Goal: Check status: Check status

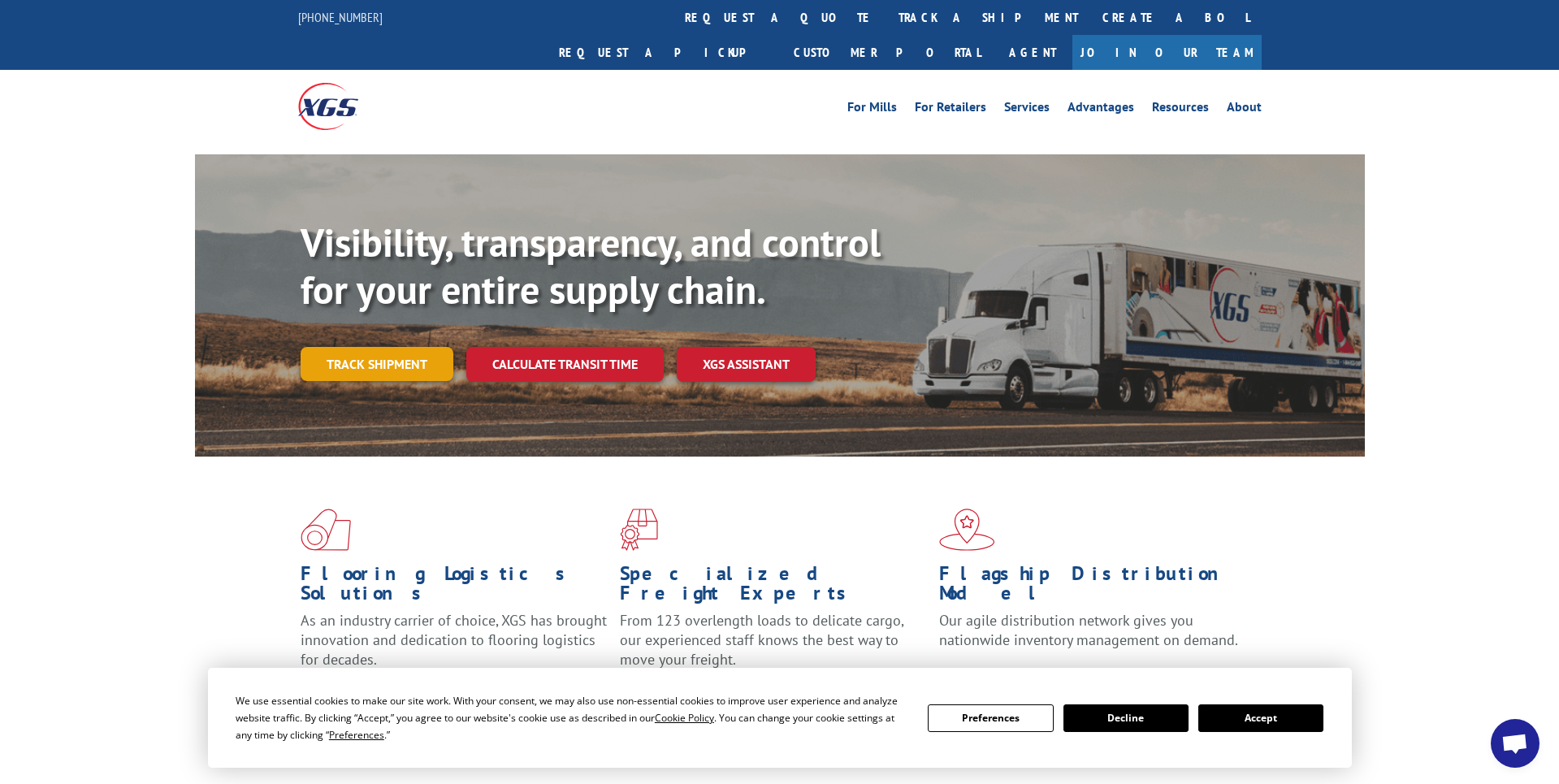
click at [394, 347] on link "Track shipment" at bounding box center [377, 363] width 153 height 34
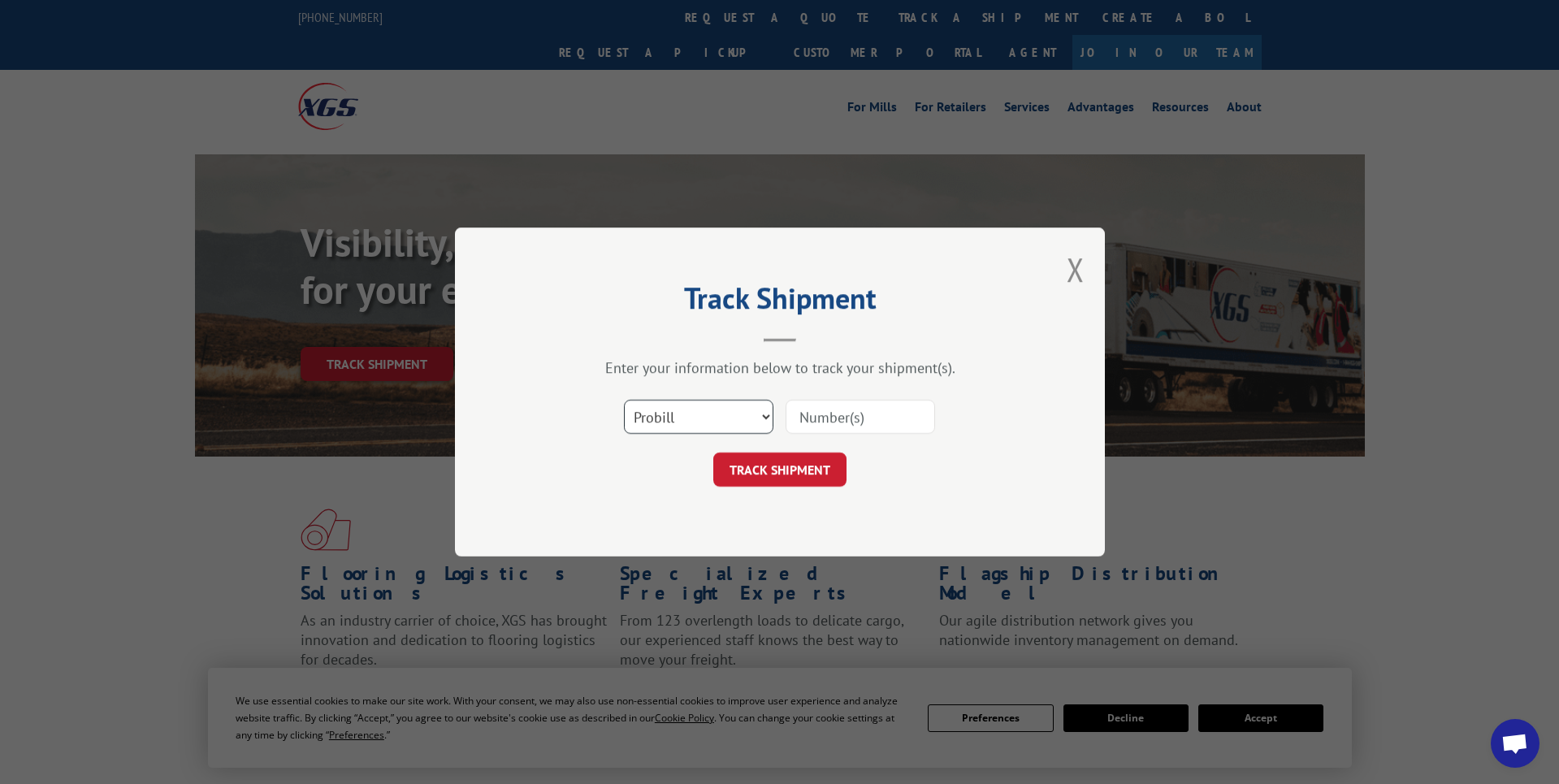
click at [754, 414] on select "Select category... Probill BOL PO" at bounding box center [698, 416] width 150 height 34
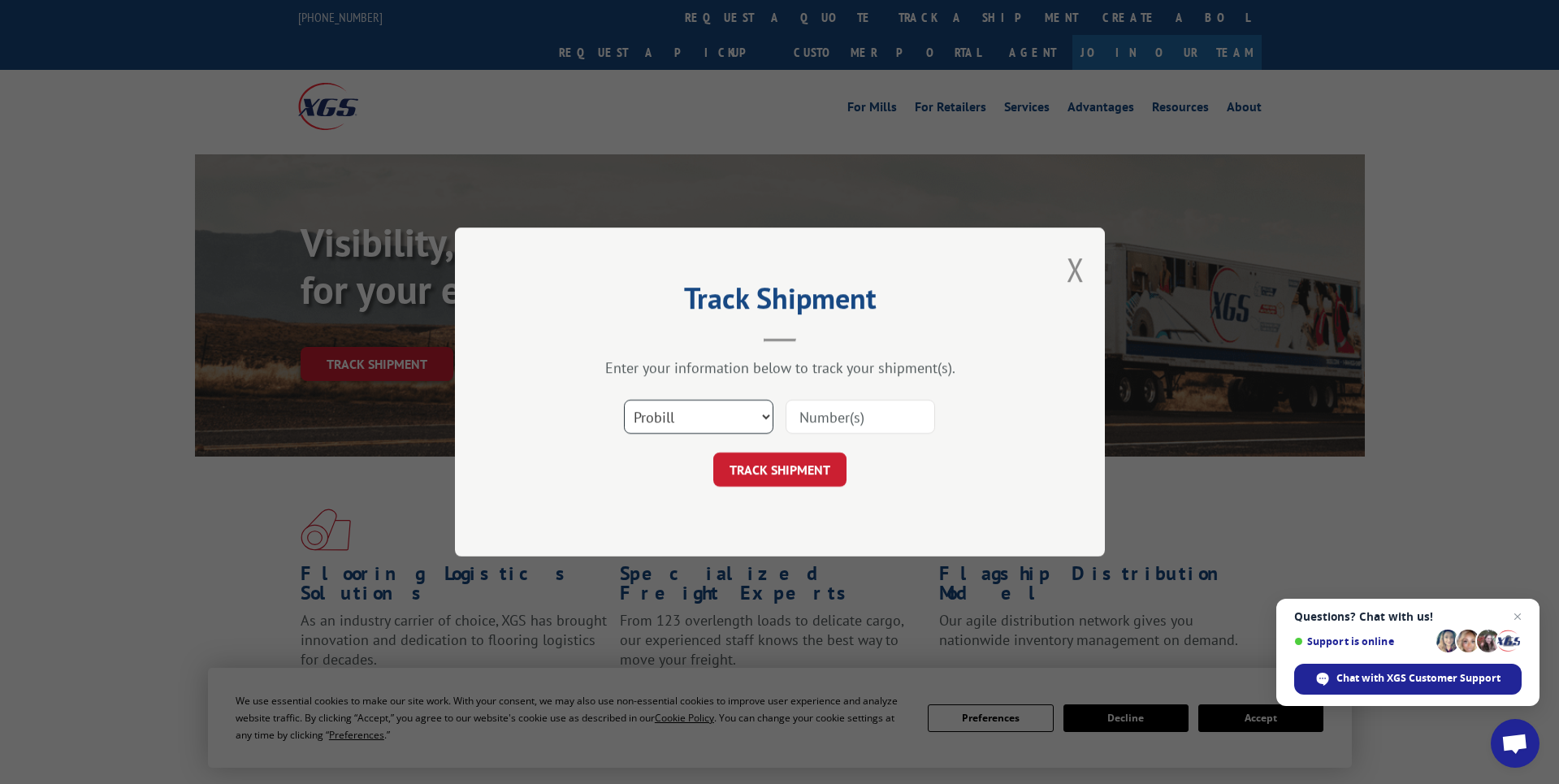
select select "bol"
click at [624, 399] on select "Select category... Probill BOL PO" at bounding box center [698, 416] width 150 height 34
click at [756, 456] on button "TRACK SHIPMENT" at bounding box center [780, 469] width 133 height 34
paste input "23496082625"
type input "23496082625"
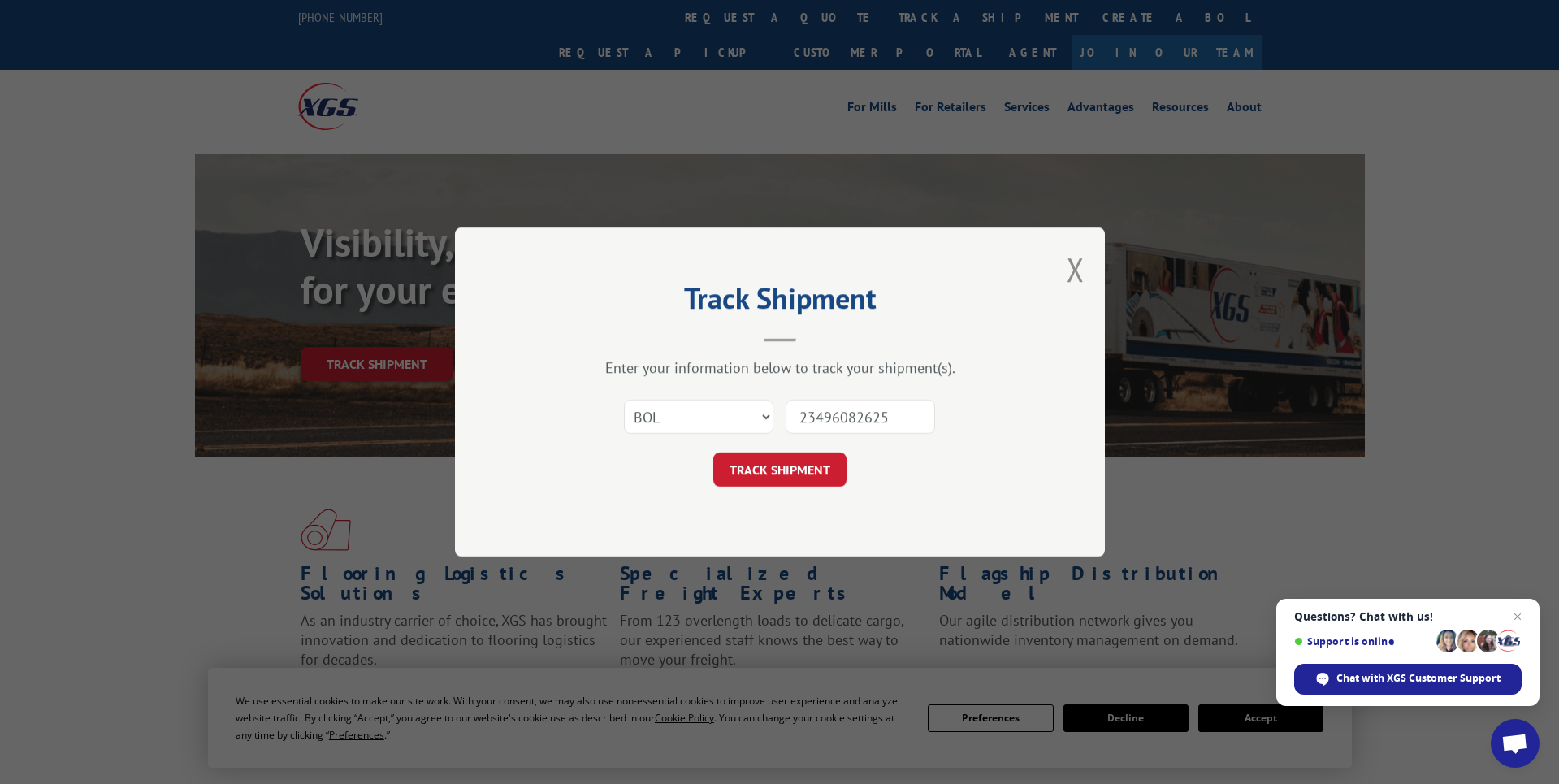
click at [791, 464] on button "TRACK SHIPMENT" at bounding box center [780, 469] width 133 height 34
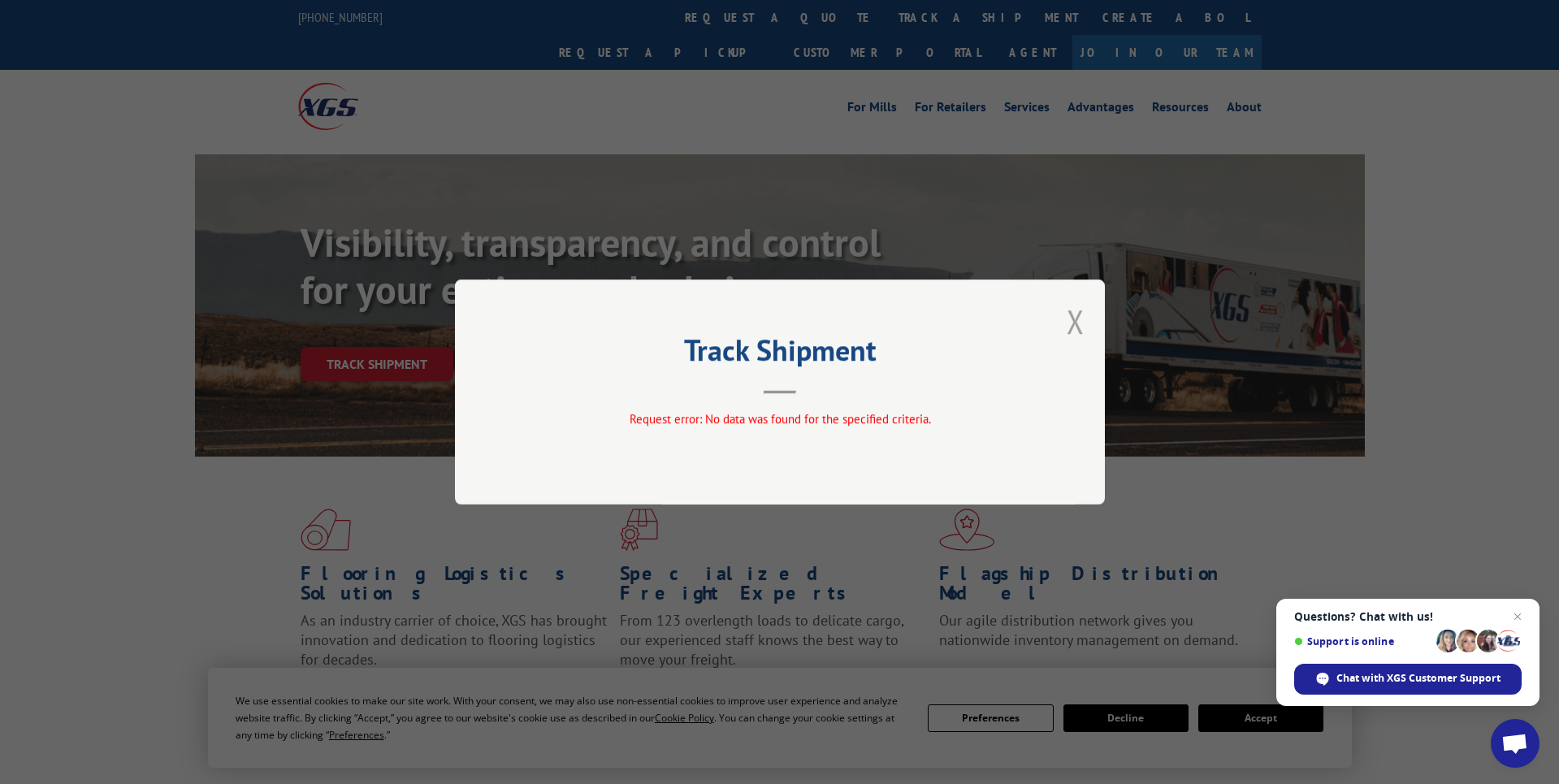
click at [1080, 323] on button "Close modal" at bounding box center [1075, 321] width 17 height 44
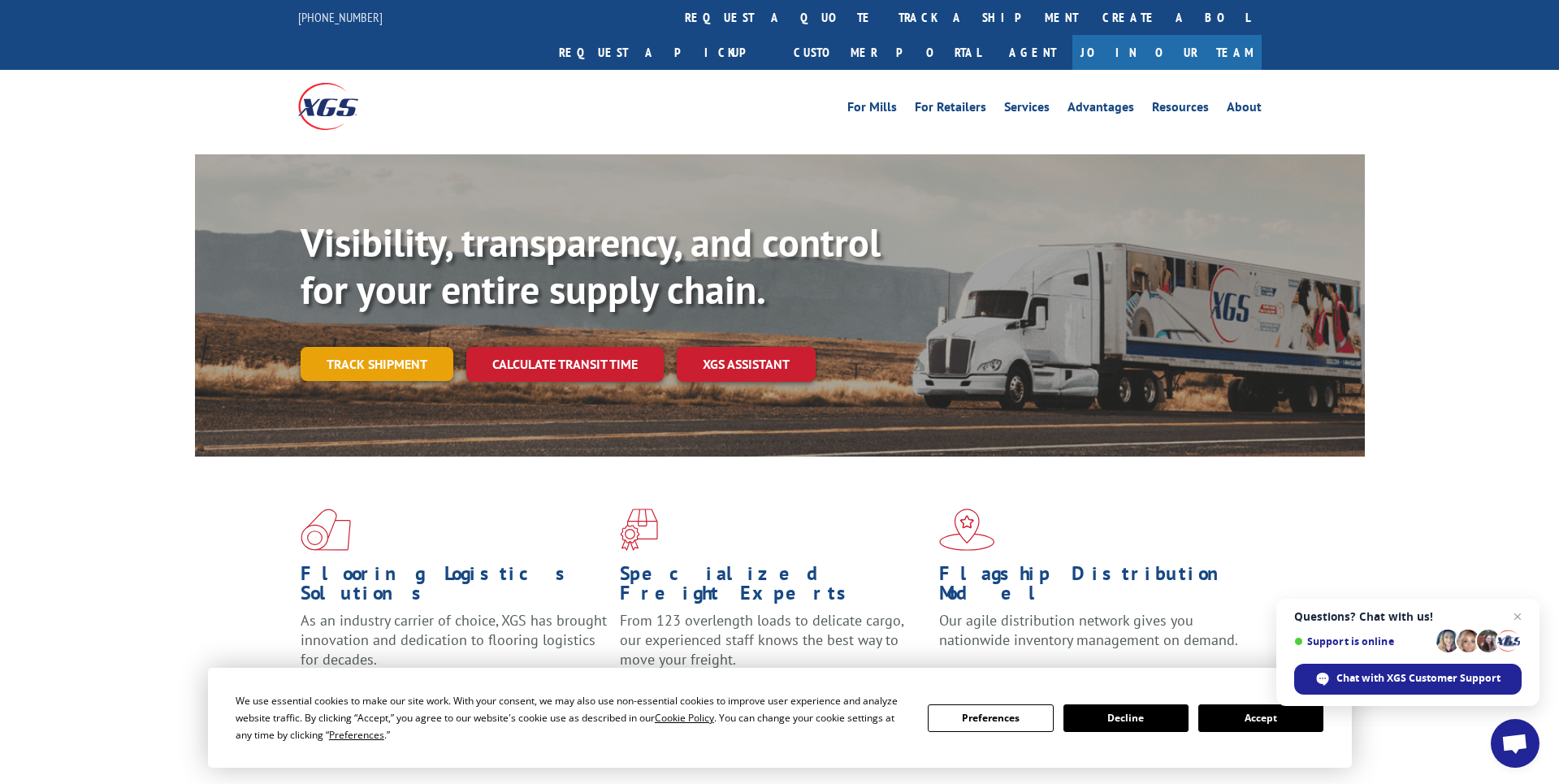
click at [373, 347] on link "Track shipment" at bounding box center [377, 363] width 153 height 34
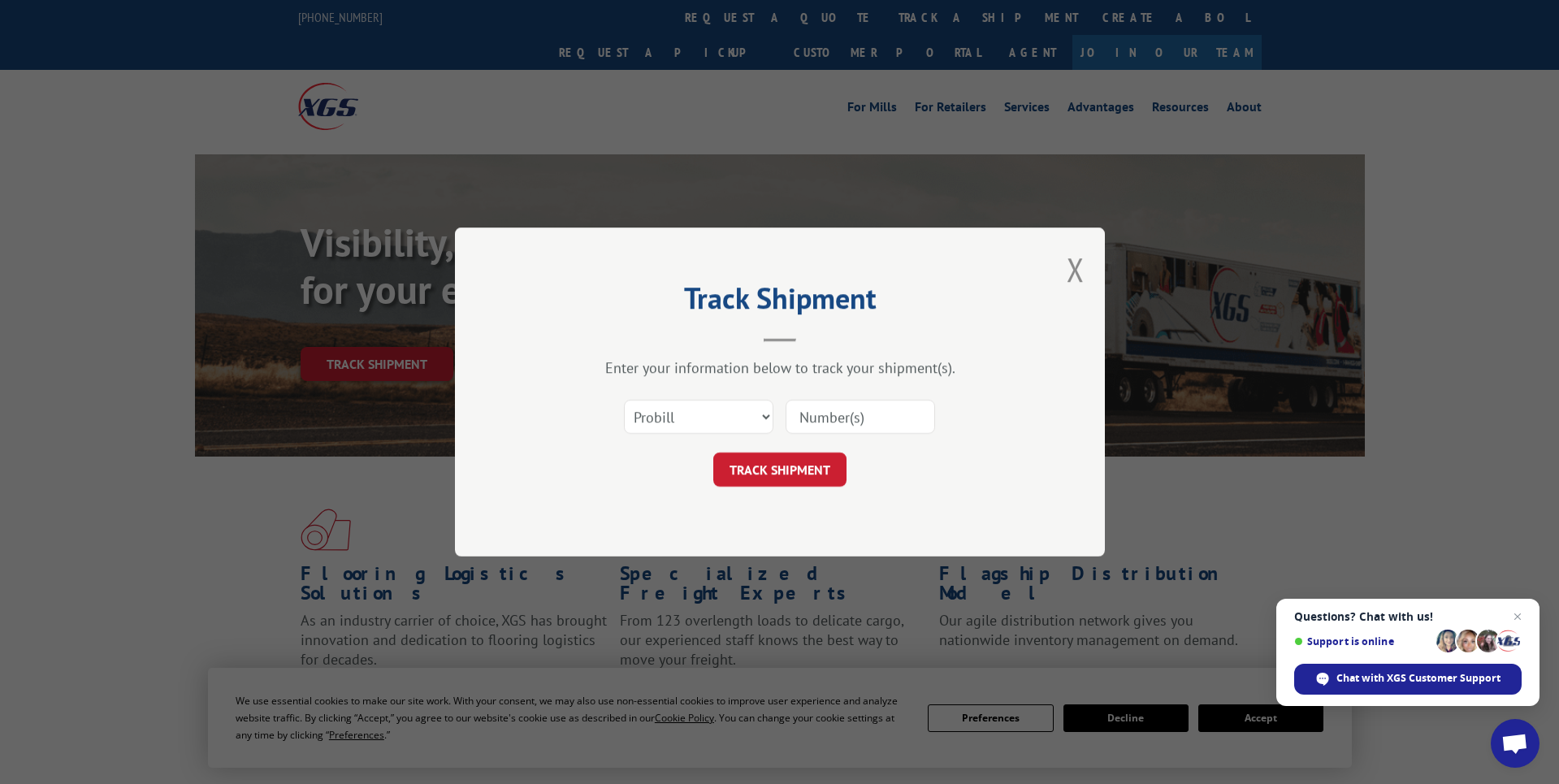
click at [823, 412] on input at bounding box center [860, 416] width 150 height 34
paste input "23496082625"
type input "23496082625"
click at [799, 477] on button "TRACK SHIPMENT" at bounding box center [780, 469] width 133 height 34
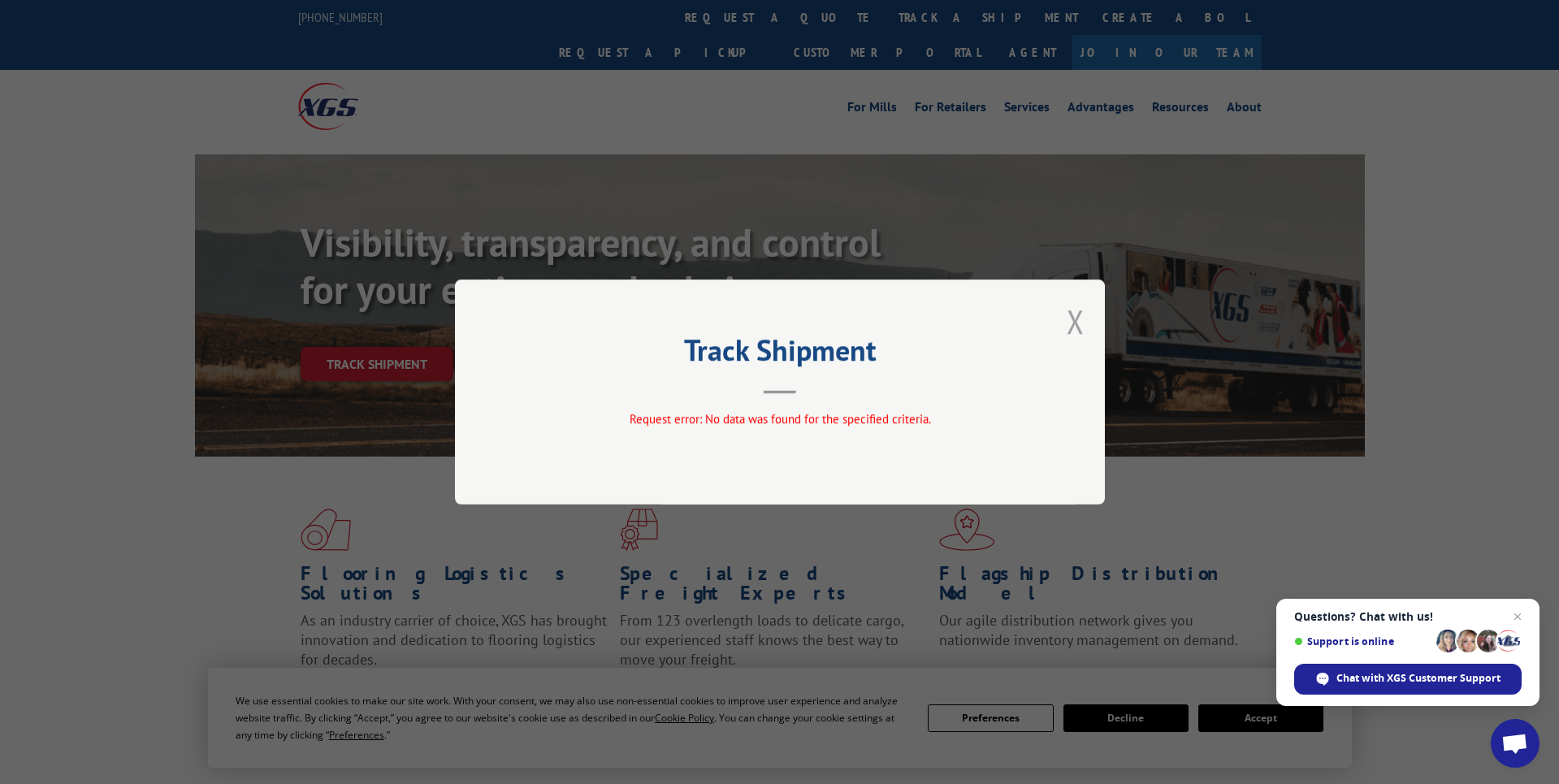
click at [1074, 317] on button "Close modal" at bounding box center [1075, 321] width 17 height 44
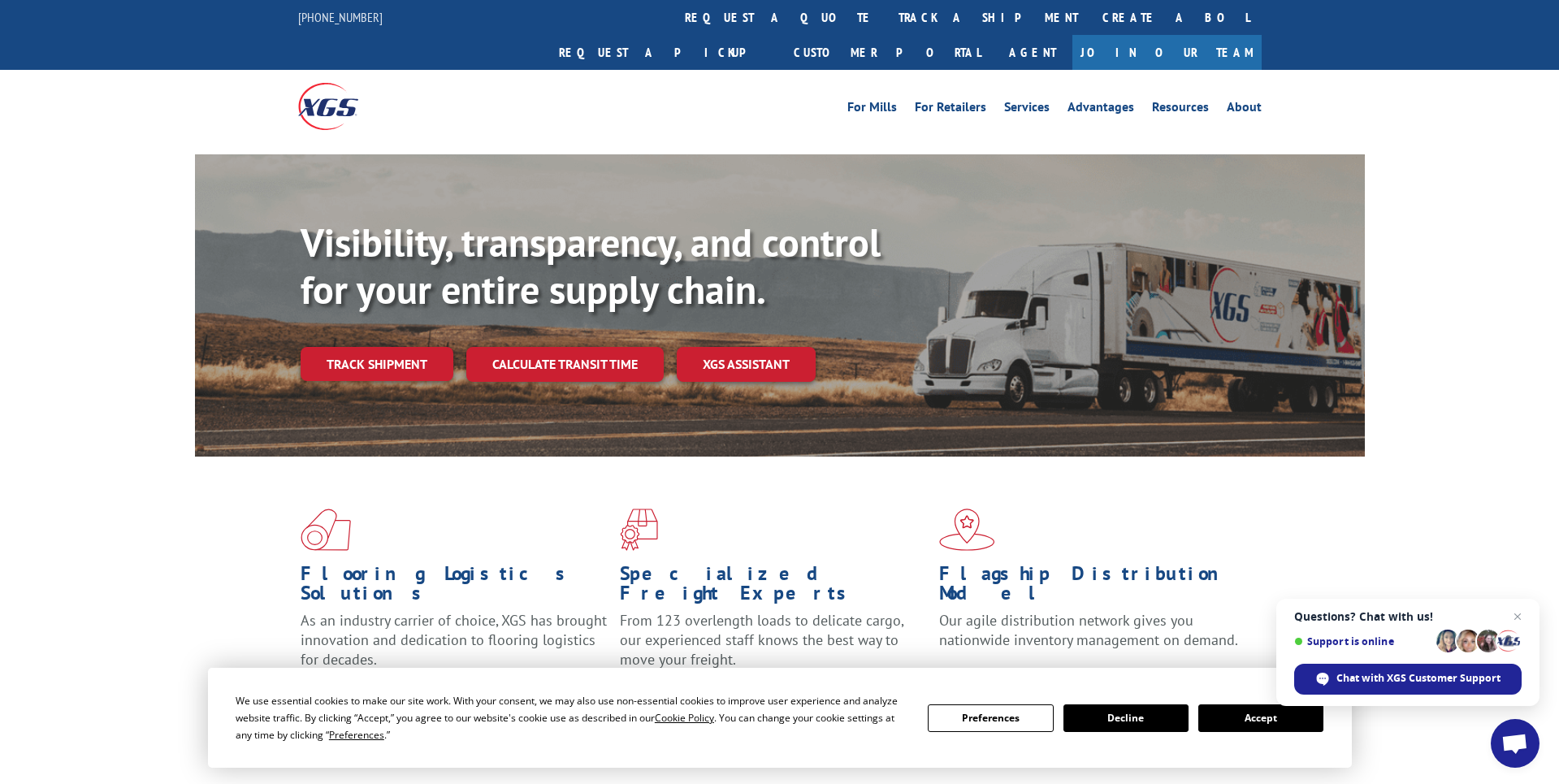
click at [384, 347] on link "Track shipment" at bounding box center [377, 363] width 153 height 34
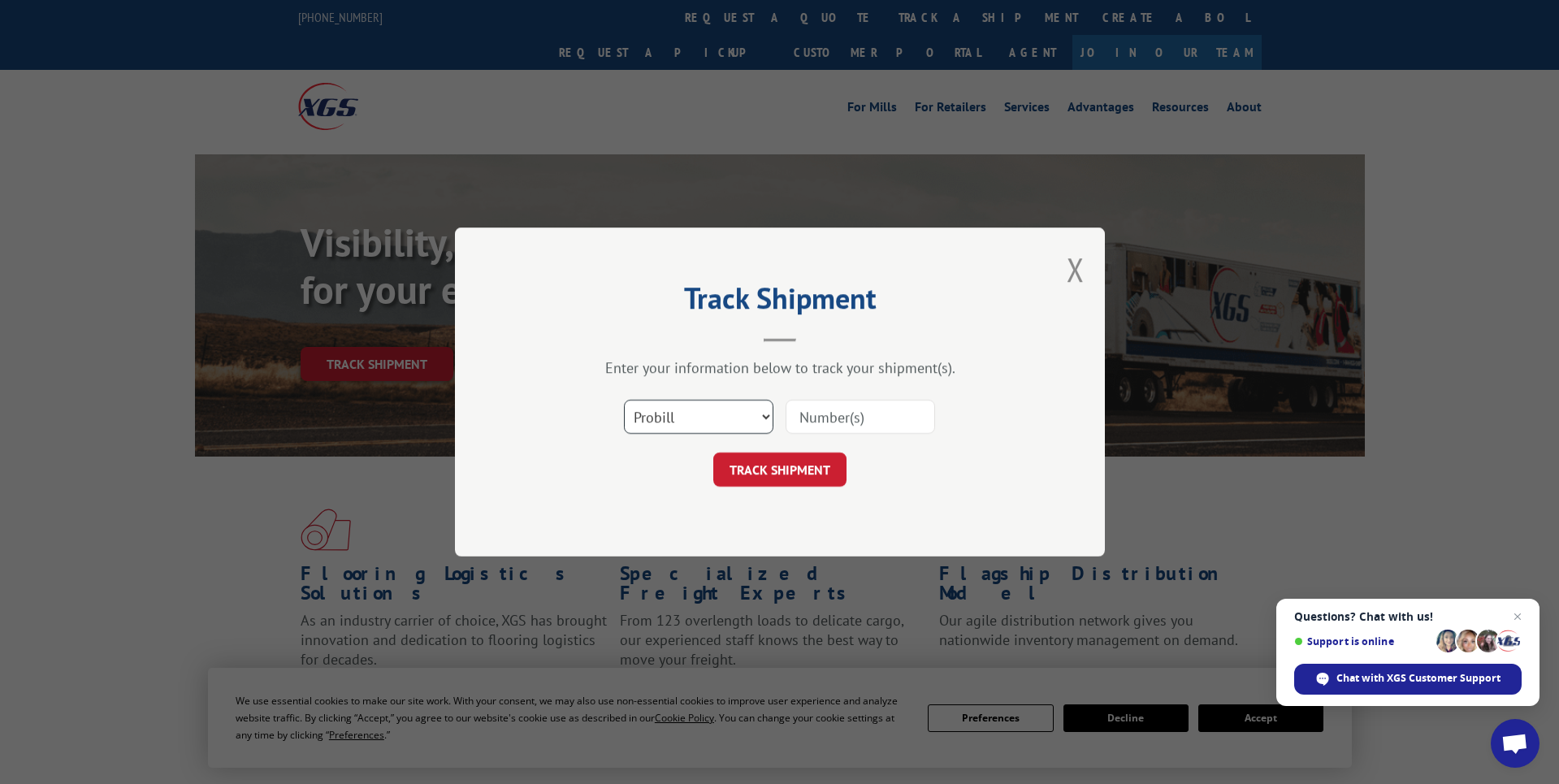
click at [770, 412] on select "Select category... Probill BOL PO" at bounding box center [698, 416] width 150 height 34
select select "po"
click at [624, 399] on select "Select category... Probill BOL PO" at bounding box center [698, 416] width 150 height 34
click at [847, 424] on input at bounding box center [860, 416] width 150 height 34
paste input "23496082625"
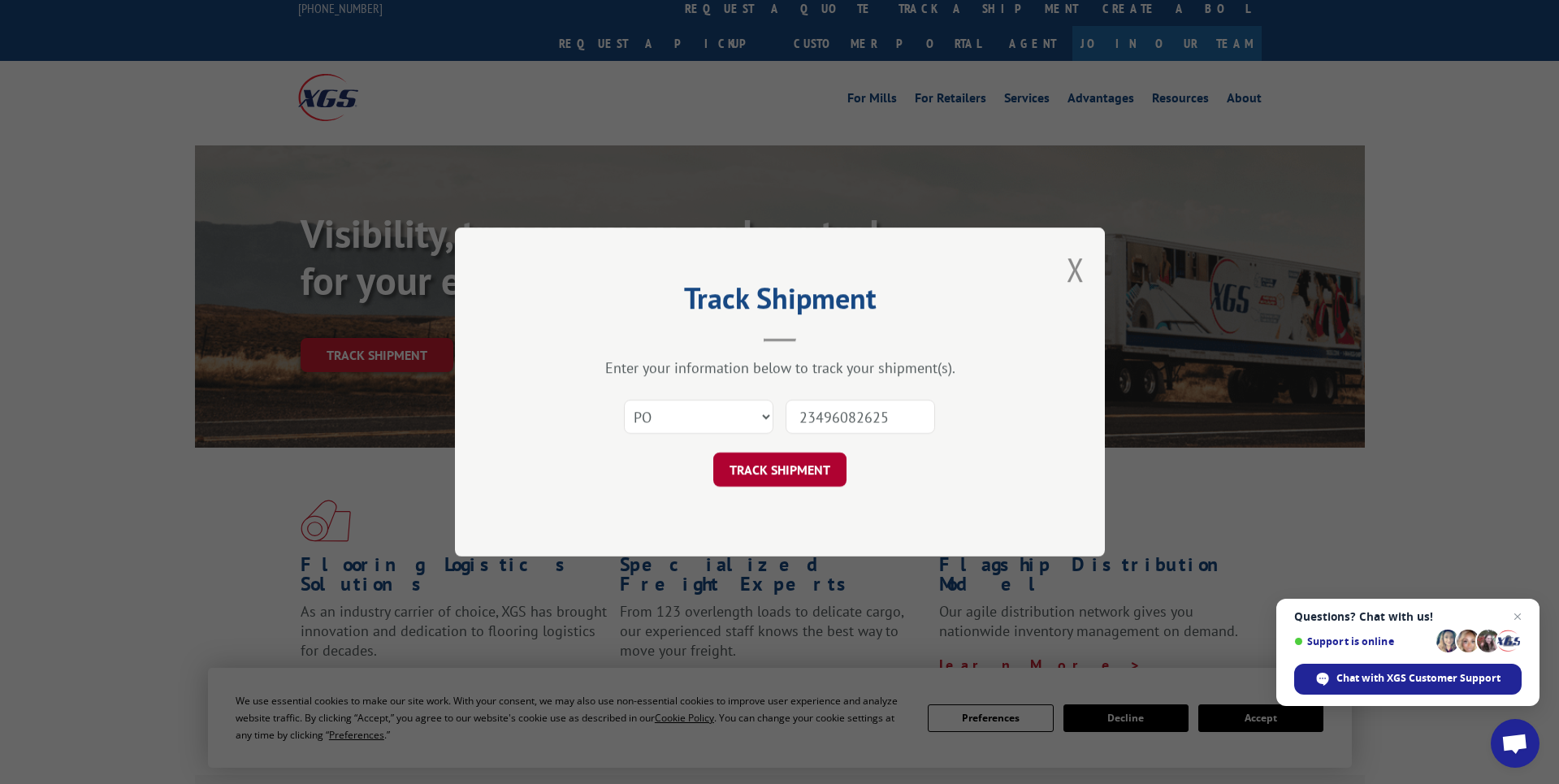
type input "23496082625"
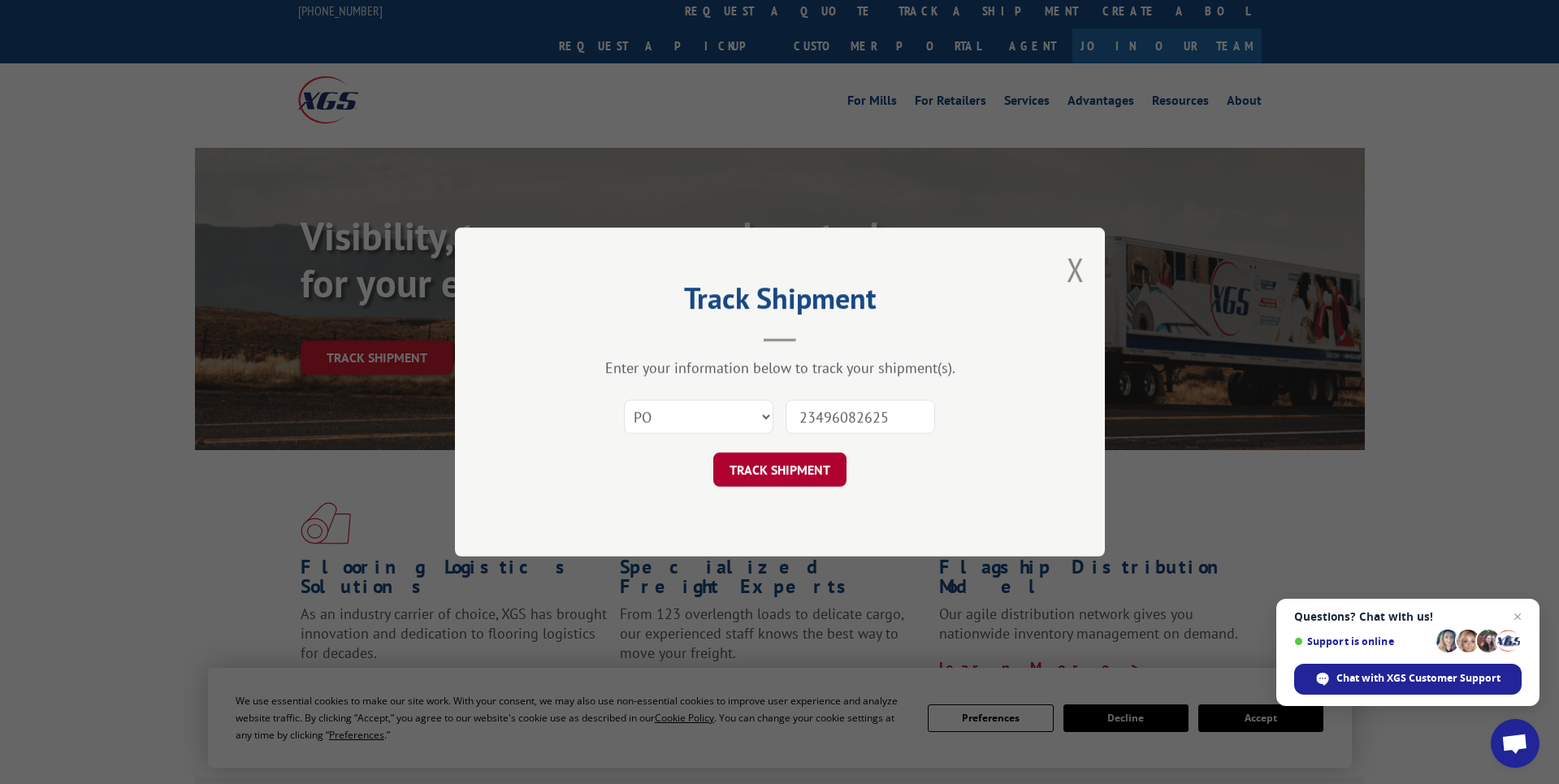
click at [809, 466] on button "TRACK SHIPMENT" at bounding box center [780, 469] width 133 height 34
